Goal: Transaction & Acquisition: Purchase product/service

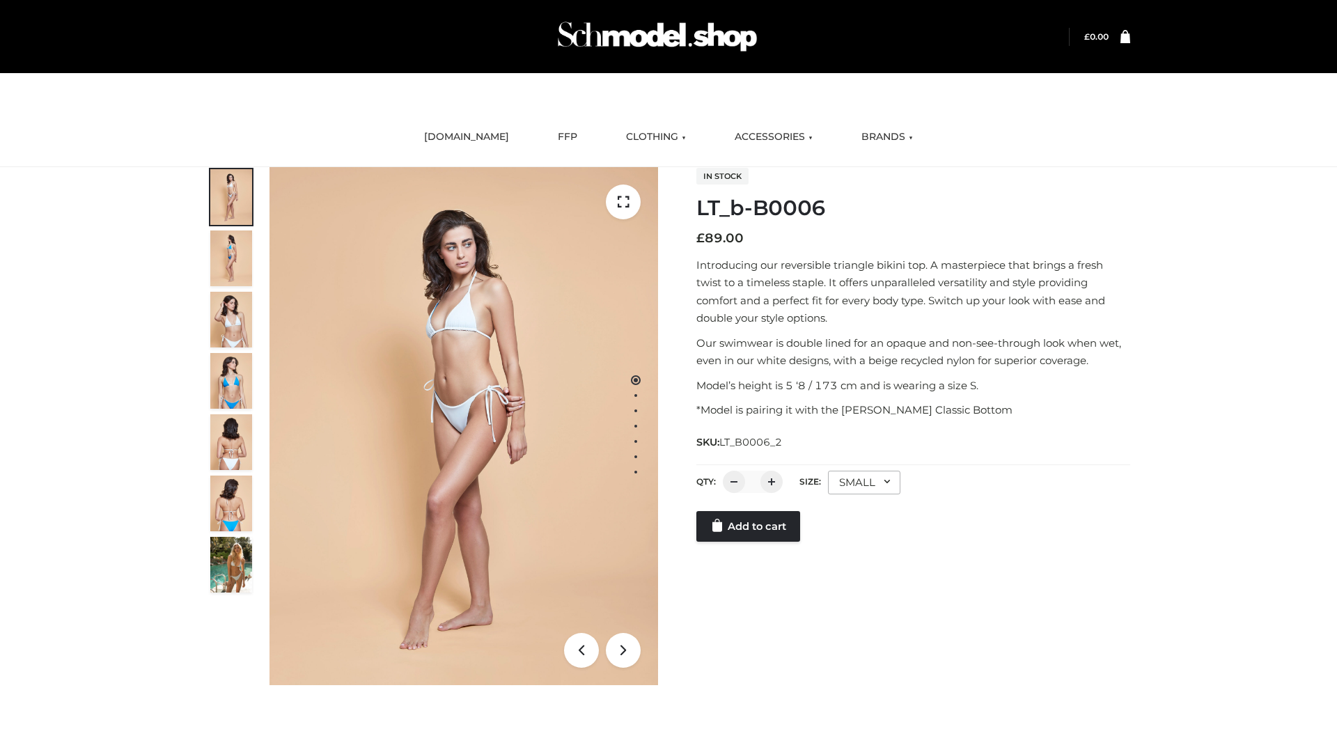
click at [749, 542] on link "Add to cart" at bounding box center [748, 526] width 104 height 31
